Goal: Navigation & Orientation: Find specific page/section

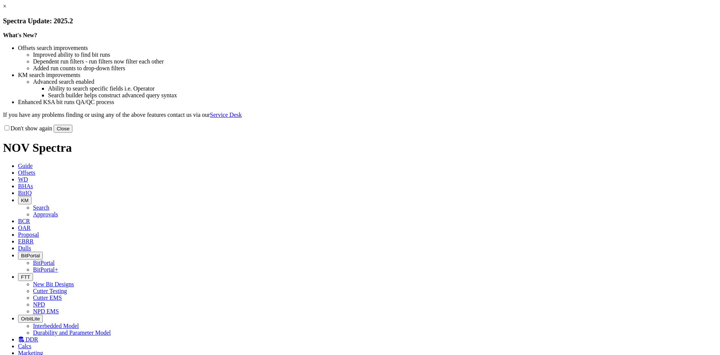
click at [72, 132] on button "Close" at bounding box center [63, 129] width 19 height 8
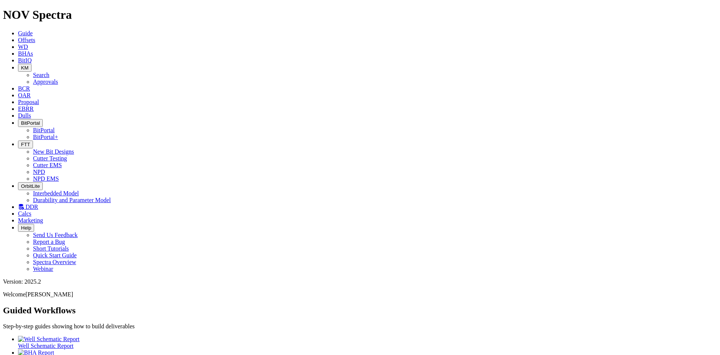
click at [31, 112] on span "Dulls" at bounding box center [24, 115] width 13 height 6
click at [18, 105] on icon at bounding box center [18, 108] width 0 height 6
click at [31, 112] on link "Dulls" at bounding box center [24, 115] width 13 height 6
click at [24, 203] on icon at bounding box center [21, 206] width 6 height 6
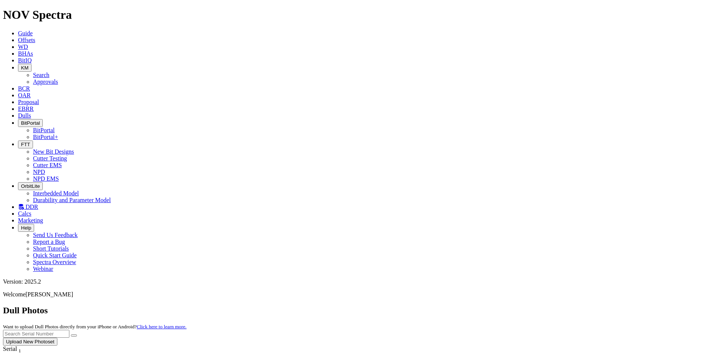
click at [18, 99] on icon at bounding box center [18, 102] width 0 height 6
click at [31, 92] on span "OAR" at bounding box center [24, 95] width 13 height 6
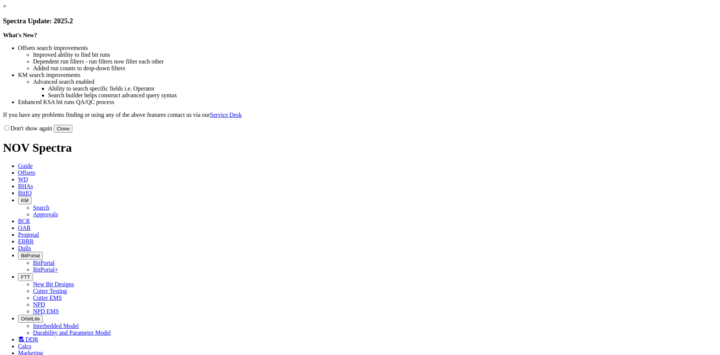
click at [72, 132] on button "Close" at bounding box center [63, 129] width 19 height 8
